Goal: Task Accomplishment & Management: Use online tool/utility

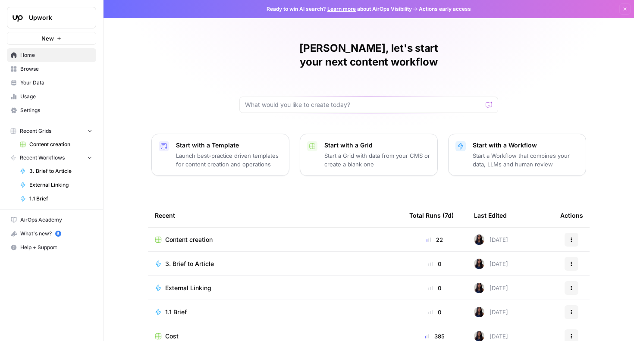
click at [71, 146] on span "Content creation" at bounding box center [60, 145] width 63 height 8
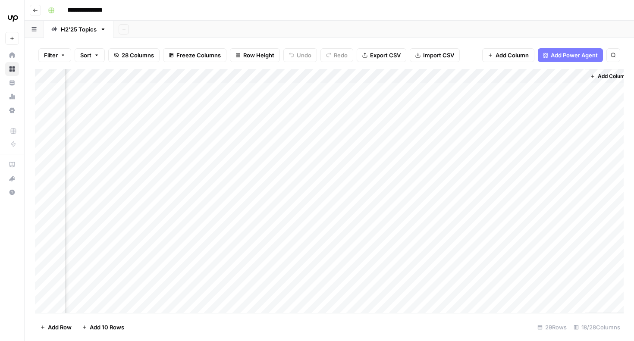
scroll to position [0, 924]
click at [413, 136] on div "Add Column" at bounding box center [329, 191] width 589 height 244
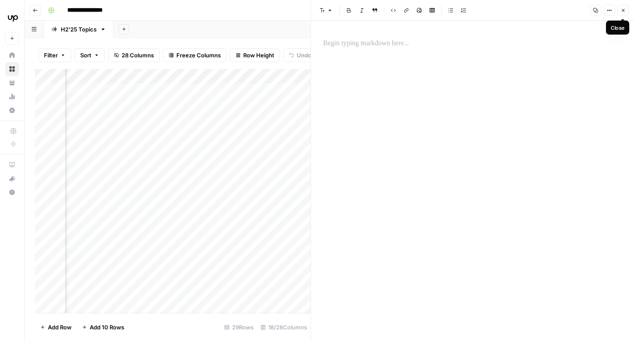
click at [625, 10] on icon "button" at bounding box center [623, 10] width 5 height 5
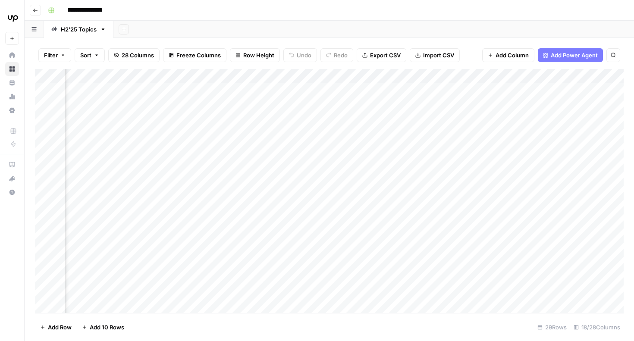
scroll to position [0, 770]
click at [400, 135] on div "Add Column" at bounding box center [329, 191] width 589 height 244
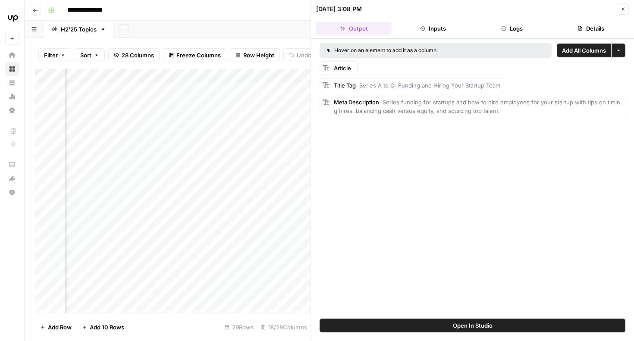
click at [626, 10] on icon "button" at bounding box center [623, 8] width 5 height 5
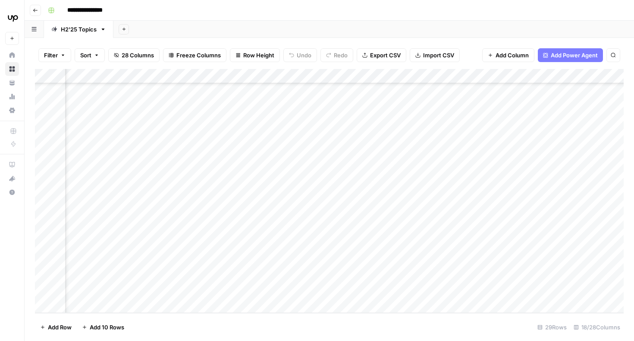
scroll to position [0, 770]
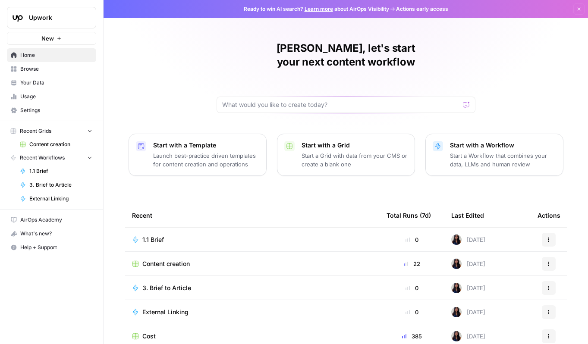
click at [63, 143] on span "Content creation" at bounding box center [60, 145] width 63 height 8
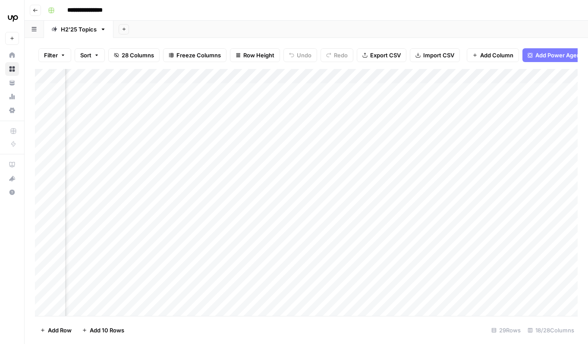
scroll to position [0, 808]
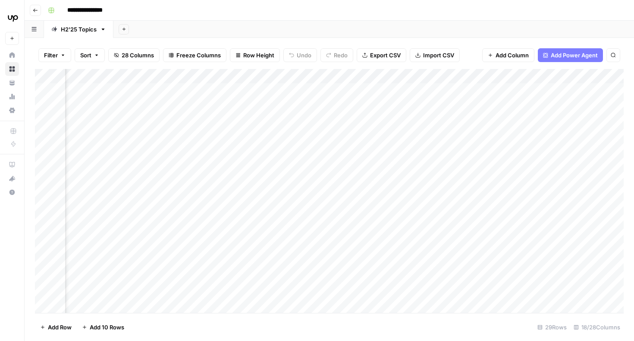
scroll to position [0, 917]
click at [418, 135] on div "Add Column" at bounding box center [329, 191] width 589 height 244
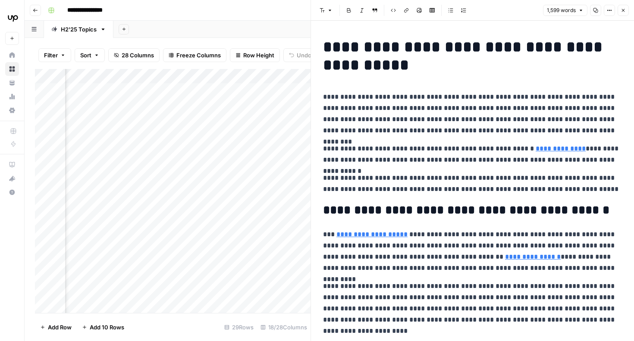
click at [623, 7] on button "Close" at bounding box center [623, 10] width 11 height 11
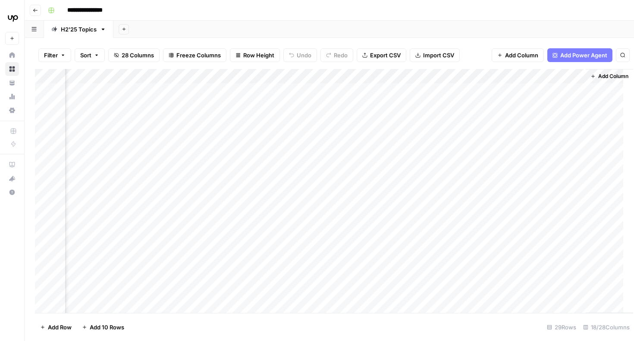
scroll to position [0, 914]
click at [267, 91] on div "Add Column" at bounding box center [329, 191] width 589 height 244
click at [279, 91] on div "Add Column" at bounding box center [329, 191] width 589 height 244
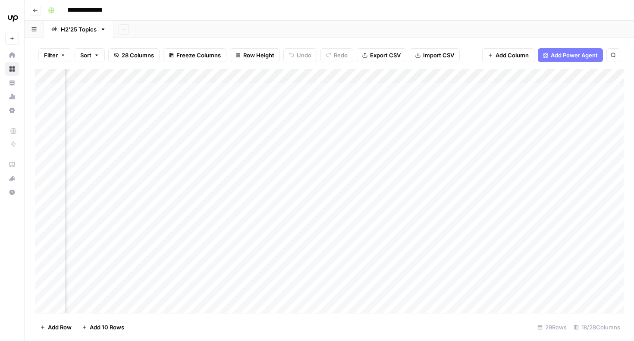
click at [299, 91] on div "Add Column" at bounding box center [329, 191] width 589 height 244
click at [382, 113] on div "Add Column" at bounding box center [329, 191] width 589 height 244
click at [382, 91] on div "Add Column" at bounding box center [329, 191] width 589 height 244
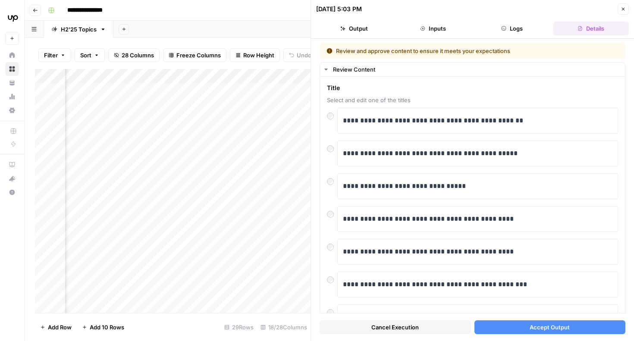
click at [591, 328] on button "Accept Output" at bounding box center [550, 328] width 151 height 14
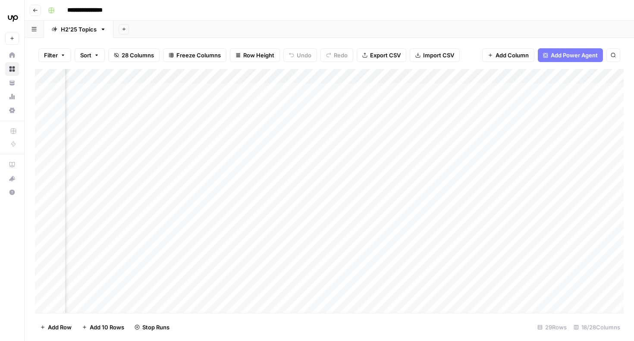
click at [381, 112] on div "Add Column" at bounding box center [329, 191] width 589 height 244
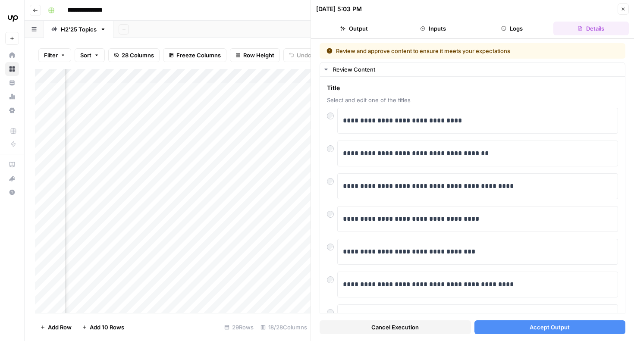
click at [581, 325] on button "Accept Output" at bounding box center [550, 328] width 151 height 14
click at [558, 327] on span "Accept Output" at bounding box center [550, 327] width 40 height 9
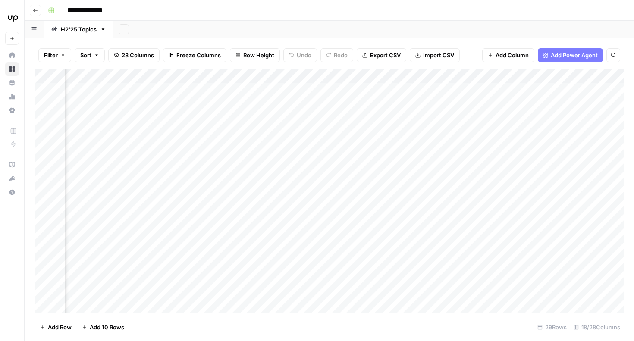
scroll to position [0, 488]
click at [207, 115] on div "Add Column" at bounding box center [329, 191] width 589 height 244
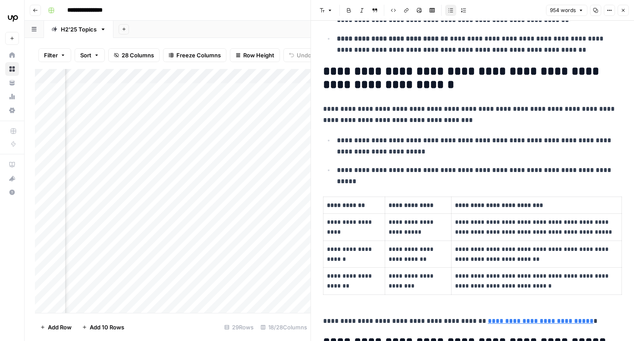
scroll to position [199, 0]
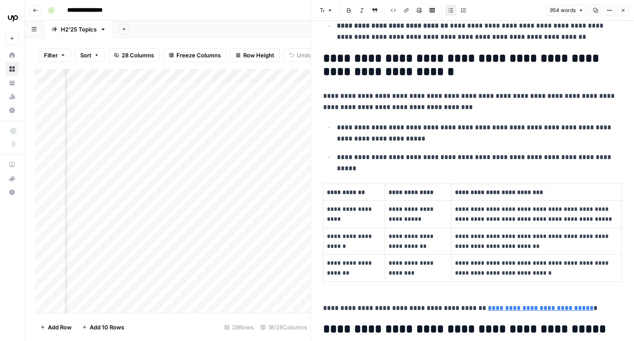
click at [616, 158] on p "**********" at bounding box center [479, 157] width 285 height 11
click at [548, 107] on p "**********" at bounding box center [472, 102] width 299 height 22
click at [626, 13] on button "Close" at bounding box center [623, 10] width 11 height 11
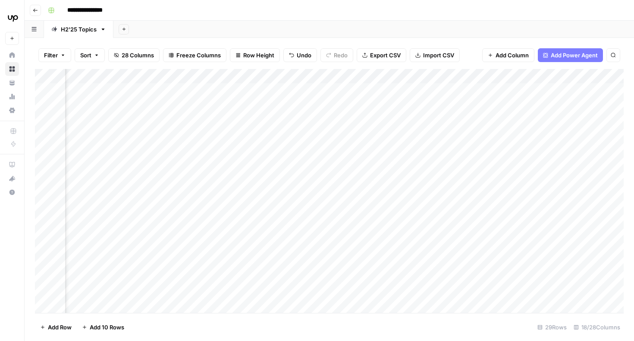
scroll to position [0, 796]
click at [387, 114] on div "Add Column" at bounding box center [329, 191] width 589 height 244
click at [303, 91] on div "Add Column" at bounding box center [329, 191] width 589 height 244
click at [285, 87] on div "Add Column" at bounding box center [329, 191] width 589 height 244
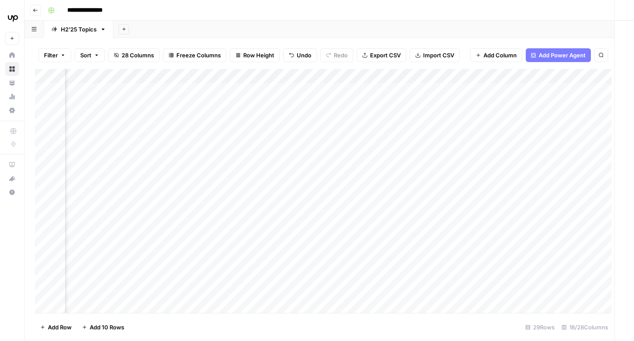
click at [303, 89] on div at bounding box center [310, 94] width 79 height 24
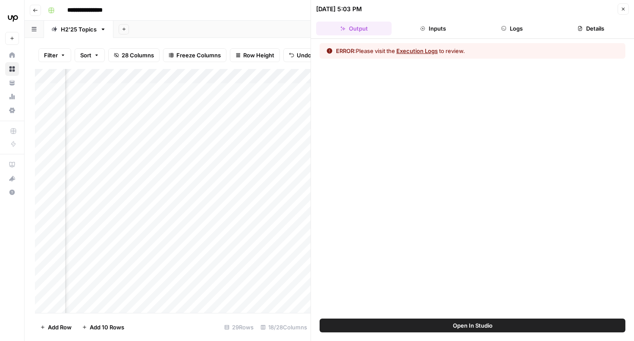
click at [623, 12] on button "Close" at bounding box center [623, 8] width 11 height 11
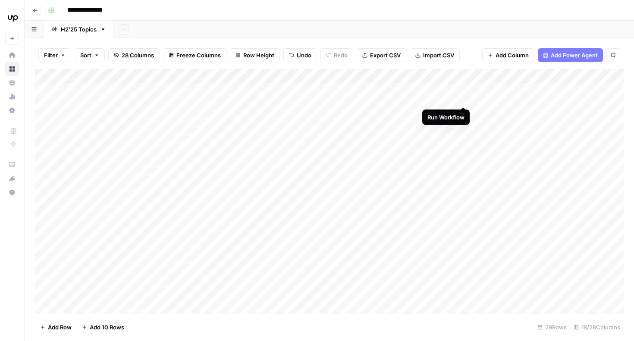
click at [462, 89] on div "Add Column" at bounding box center [329, 191] width 589 height 244
click at [239, 90] on div "Add Column" at bounding box center [329, 191] width 589 height 244
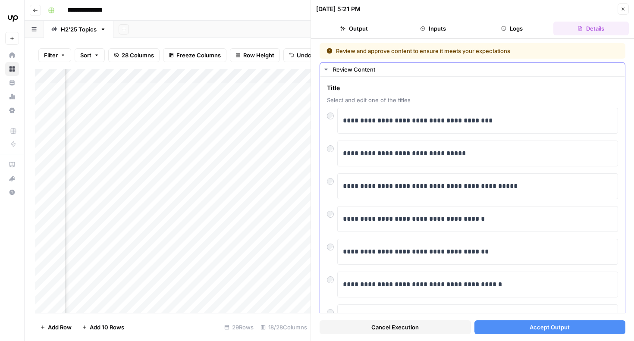
click at [333, 152] on div at bounding box center [332, 147] width 10 height 12
click at [577, 323] on button "Accept Output" at bounding box center [550, 328] width 151 height 14
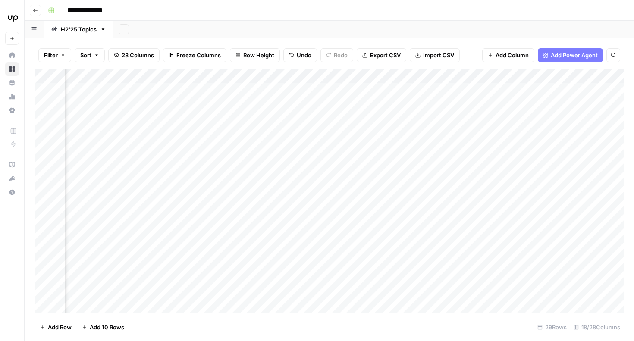
scroll to position [0, 924]
click at [411, 113] on div "Add Column" at bounding box center [329, 191] width 589 height 244
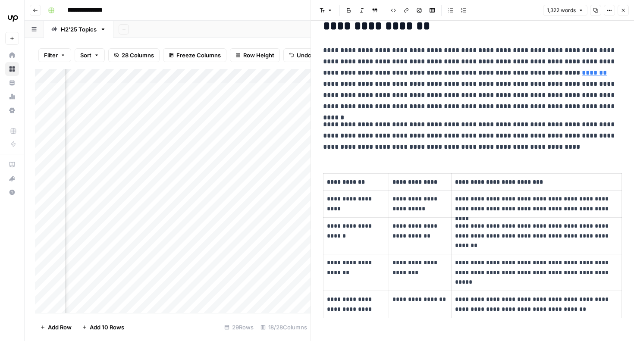
scroll to position [366, 0]
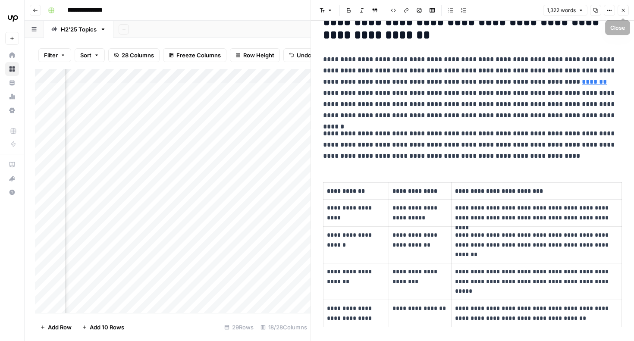
click at [623, 11] on icon "button" at bounding box center [623, 10] width 5 height 5
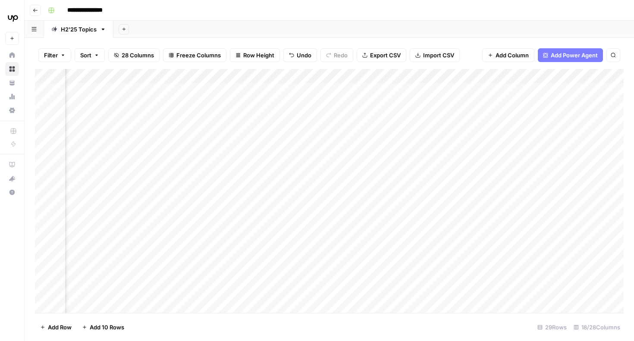
scroll to position [0, 330]
click at [357, 110] on div "Add Column" at bounding box center [329, 191] width 589 height 244
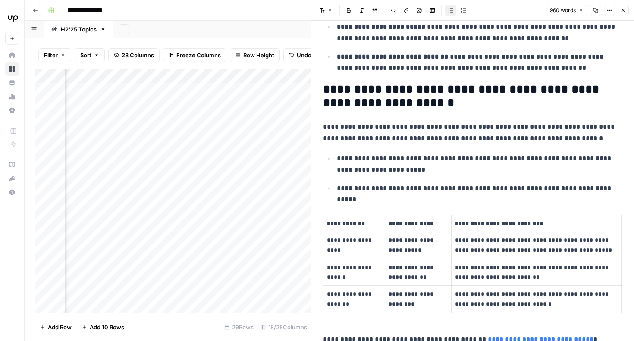
scroll to position [217, 0]
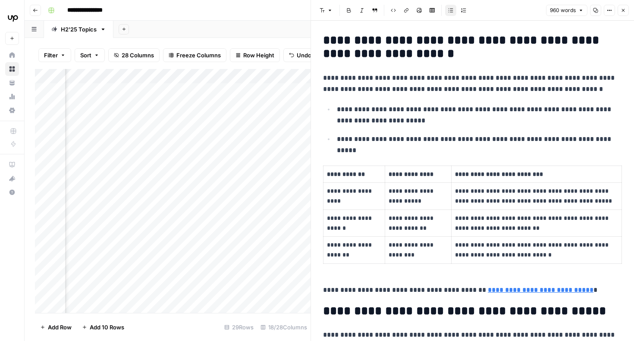
click at [624, 14] on button "Close" at bounding box center [623, 10] width 11 height 11
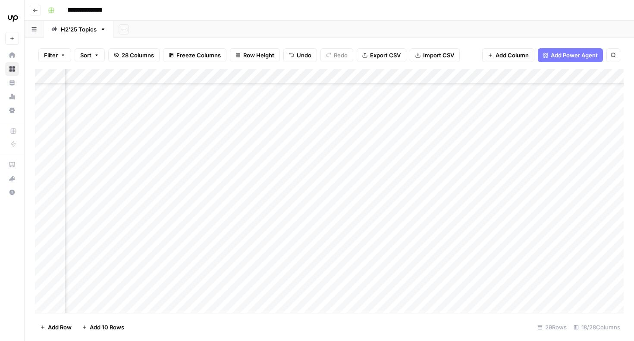
scroll to position [76, 167]
click at [530, 194] on div "Add Column" at bounding box center [329, 191] width 589 height 244
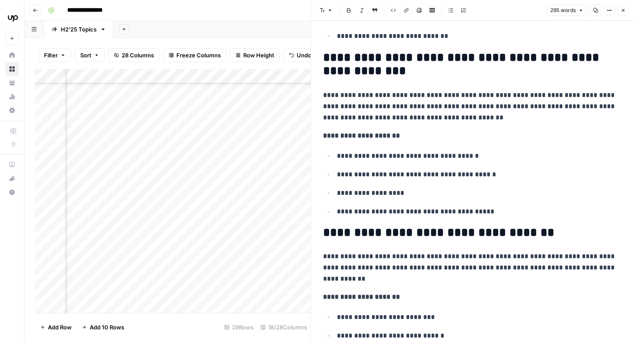
scroll to position [202, 0]
click at [623, 13] on button "Close" at bounding box center [623, 10] width 11 height 11
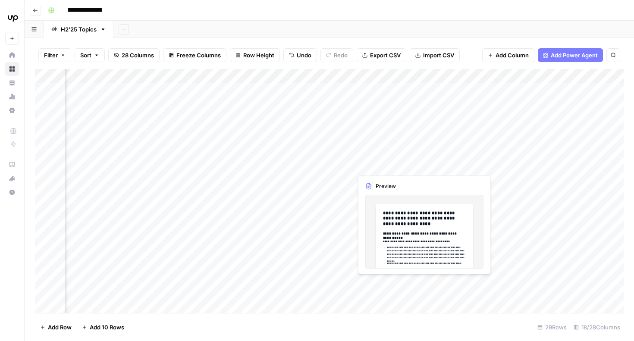
scroll to position [0, 217]
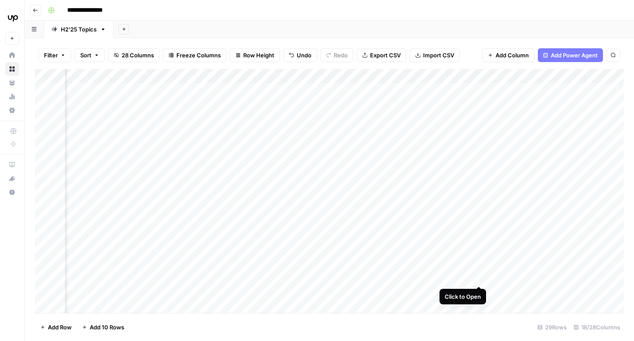
click at [477, 270] on div "Add Column" at bounding box center [329, 191] width 589 height 244
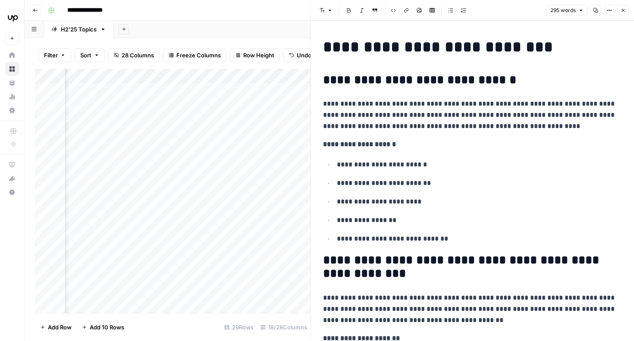
scroll to position [124, 0]
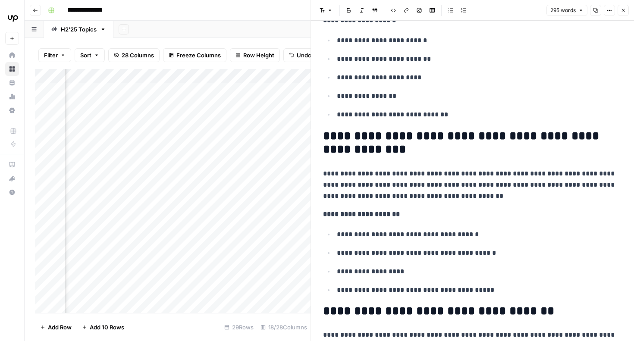
click at [475, 195] on p "**********" at bounding box center [472, 185] width 299 height 34
click at [473, 189] on p "**********" at bounding box center [472, 185] width 299 height 34
click at [361, 173] on p "**********" at bounding box center [472, 185] width 299 height 34
click at [612, 172] on p "**********" at bounding box center [472, 185] width 299 height 34
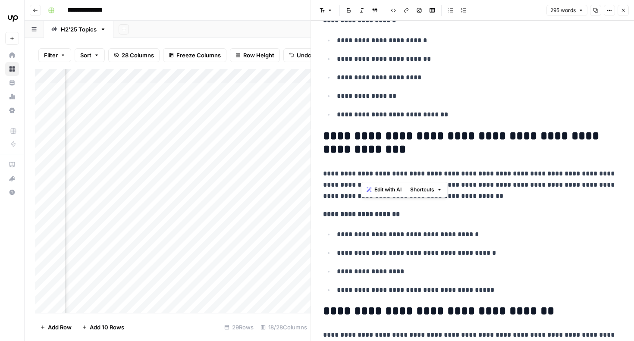
copy p "**********"
click at [619, 11] on button "Close" at bounding box center [623, 10] width 11 height 11
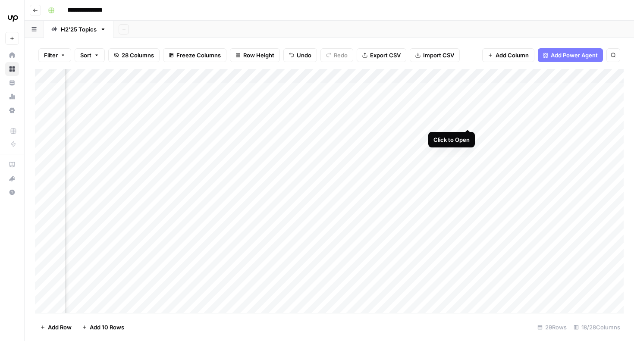
click at [469, 111] on div "Add Column" at bounding box center [329, 191] width 589 height 244
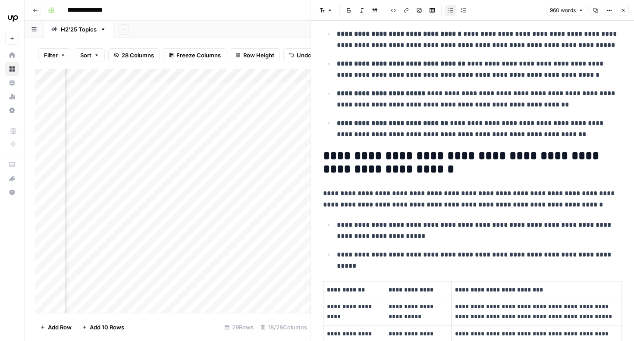
scroll to position [187, 0]
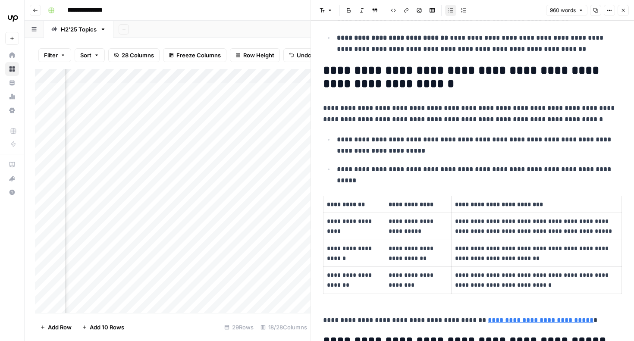
click at [324, 105] on p "**********" at bounding box center [472, 114] width 299 height 22
click at [578, 107] on p "**********" at bounding box center [472, 114] width 299 height 22
click at [566, 120] on p "**********" at bounding box center [472, 114] width 299 height 22
click at [378, 106] on p "**********" at bounding box center [472, 114] width 299 height 22
click at [352, 106] on p "**********" at bounding box center [472, 114] width 299 height 22
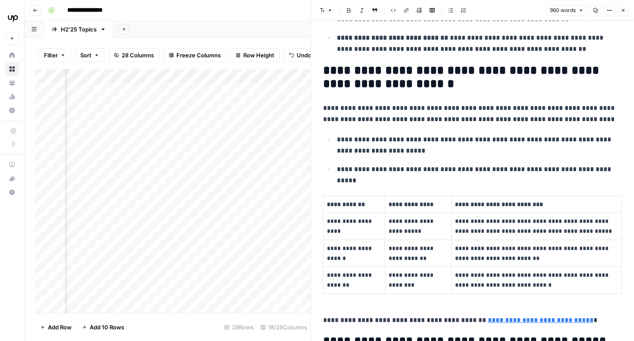
scroll to position [236, 0]
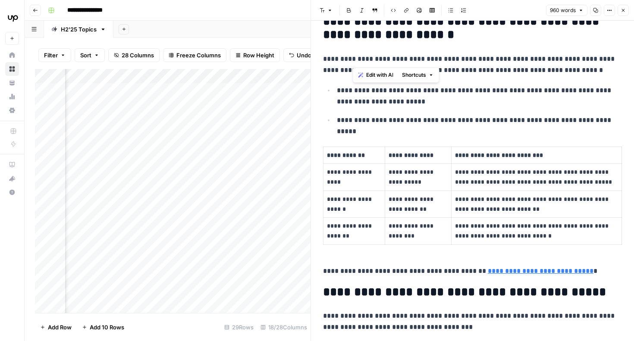
click at [538, 71] on p "**********" at bounding box center [472, 64] width 299 height 22
click at [447, 70] on p "**********" at bounding box center [472, 64] width 299 height 22
click at [621, 10] on icon "button" at bounding box center [623, 10] width 5 height 5
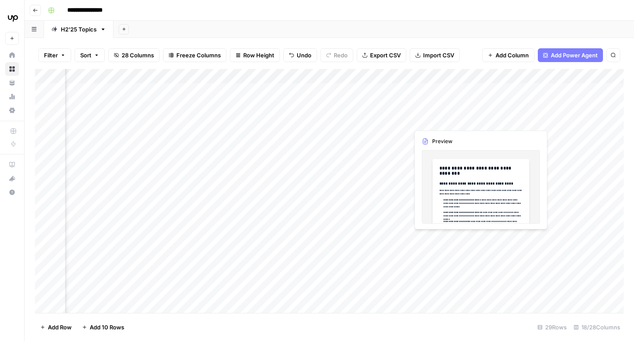
scroll to position [0, 493]
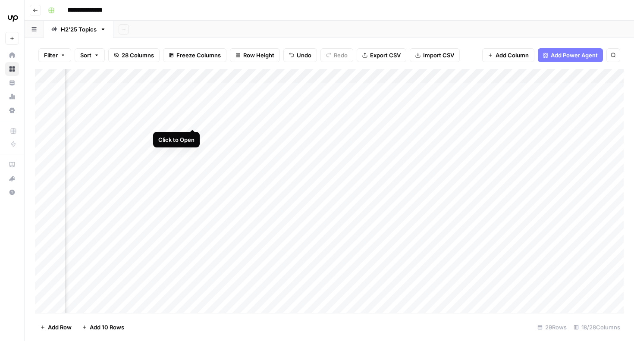
click at [192, 111] on div "Add Column" at bounding box center [329, 191] width 589 height 244
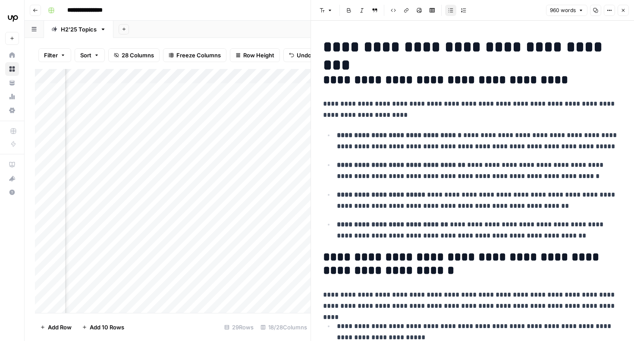
scroll to position [110, 0]
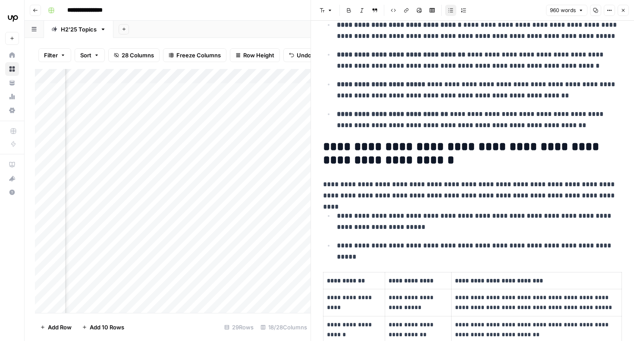
click at [422, 197] on p "**********" at bounding box center [472, 190] width 299 height 22
click at [574, 199] on p "**********" at bounding box center [472, 190] width 299 height 22
click at [624, 13] on icon "button" at bounding box center [623, 10] width 5 height 5
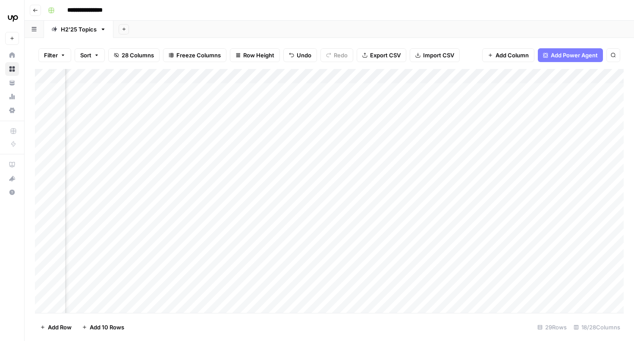
scroll to position [0, 859]
click at [478, 113] on div "Add Column" at bounding box center [329, 191] width 589 height 244
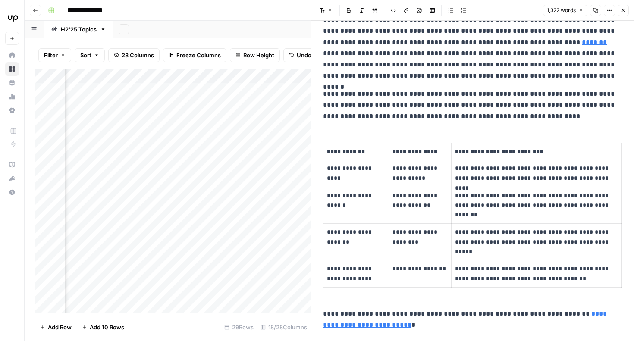
scroll to position [360, 0]
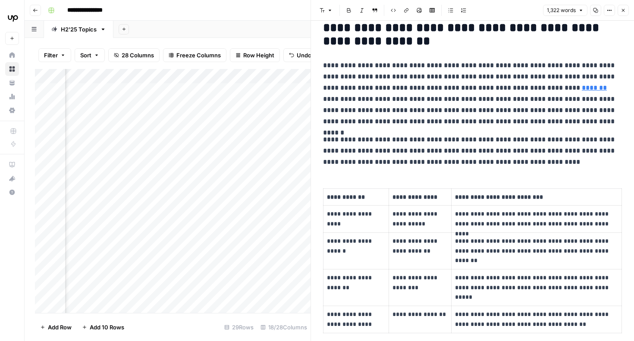
click at [621, 9] on icon "button" at bounding box center [623, 10] width 5 height 5
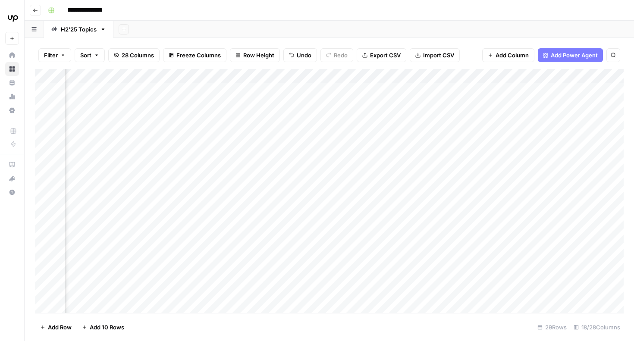
scroll to position [0, 386]
click at [310, 93] on div "Add Column" at bounding box center [329, 191] width 589 height 244
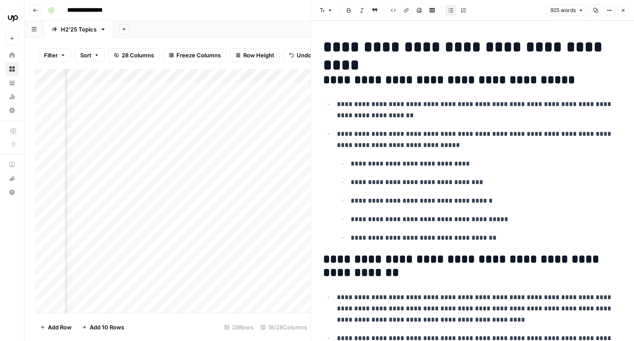
scroll to position [174, 0]
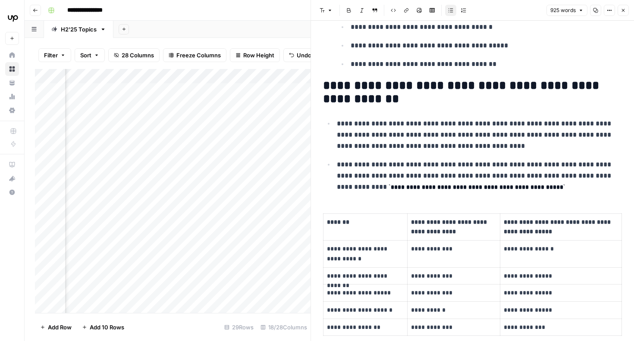
click at [336, 166] on li "**********" at bounding box center [478, 176] width 288 height 34
click at [621, 12] on icon "button" at bounding box center [623, 10] width 5 height 5
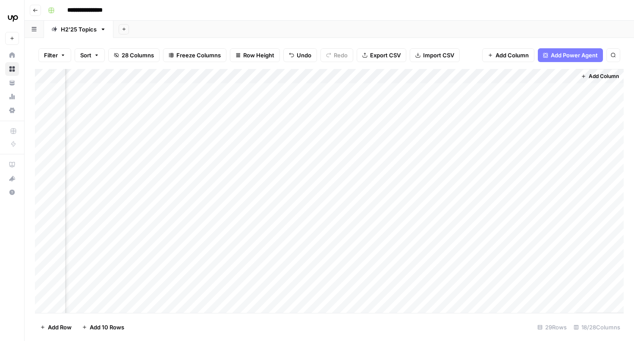
scroll to position [0, 773]
click at [409, 89] on div "Add Column" at bounding box center [329, 191] width 589 height 244
click at [412, 112] on div "Add Column" at bounding box center [329, 191] width 589 height 244
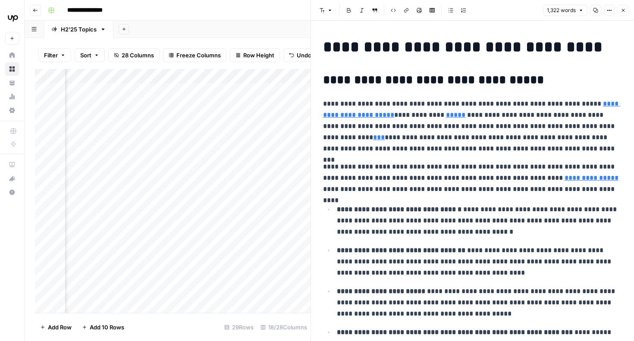
scroll to position [472, 0]
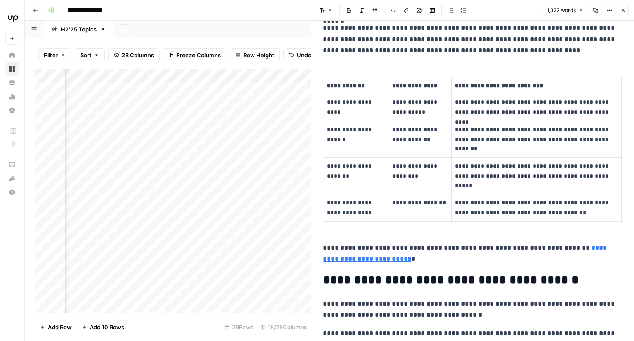
click at [623, 11] on icon "button" at bounding box center [623, 10] width 5 height 5
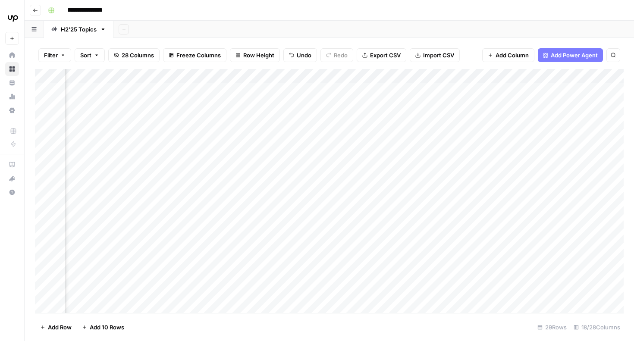
scroll to position [0, 924]
click at [412, 90] on div "Add Column" at bounding box center [329, 191] width 589 height 244
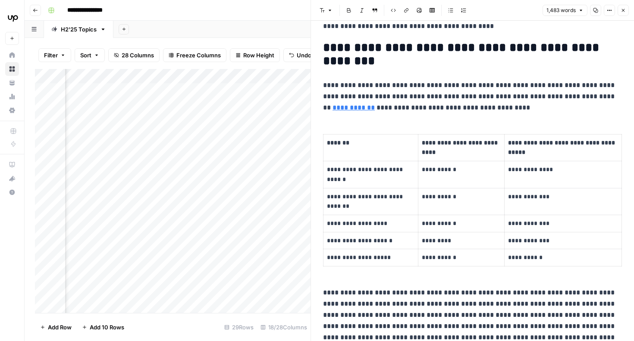
scroll to position [258, 0]
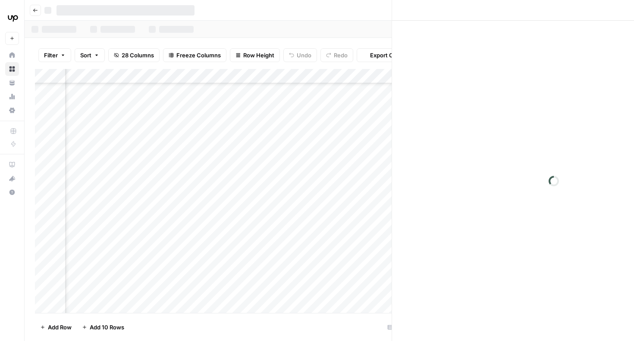
scroll to position [61, 925]
